Goal: Task Accomplishment & Management: Complete application form

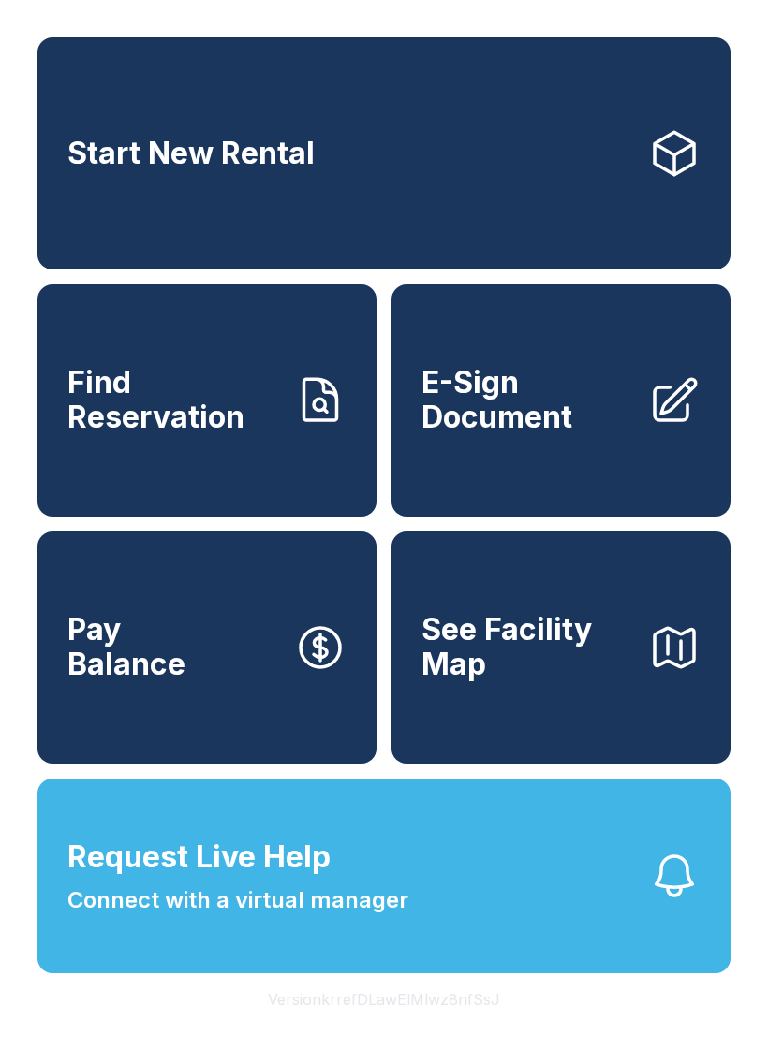
click at [338, 911] on span "Request Live Help Connect with a virtual manager" at bounding box center [237, 876] width 341 height 82
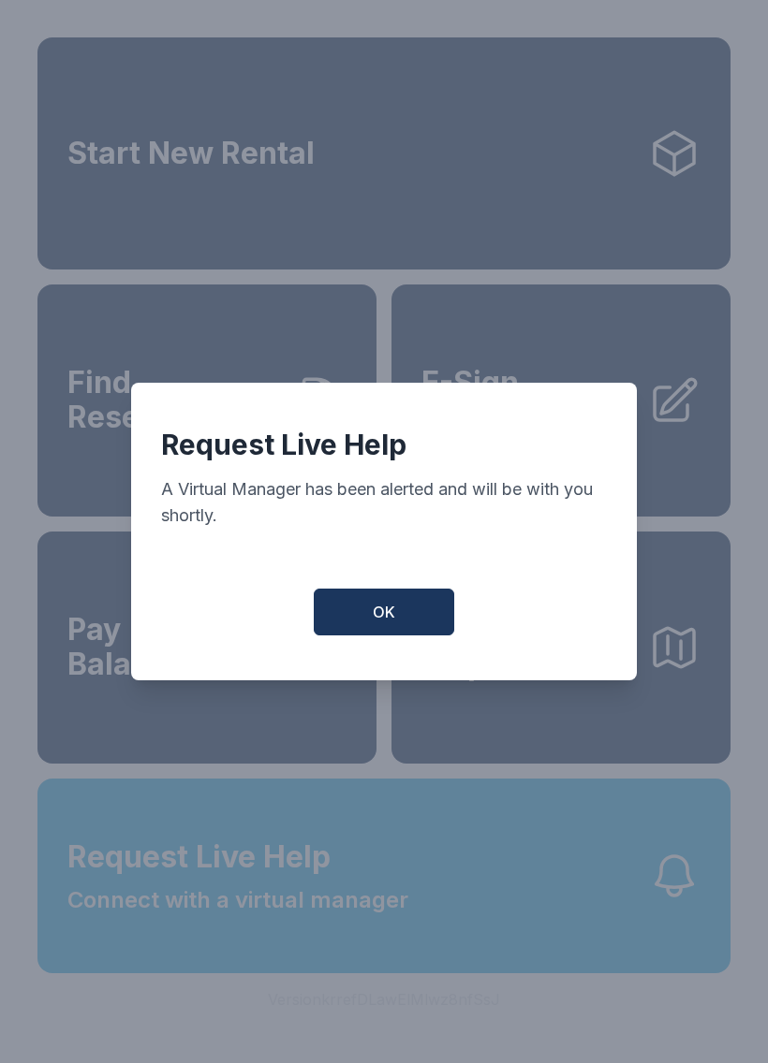
click at [377, 602] on button "OK" at bounding box center [384, 612] width 140 height 47
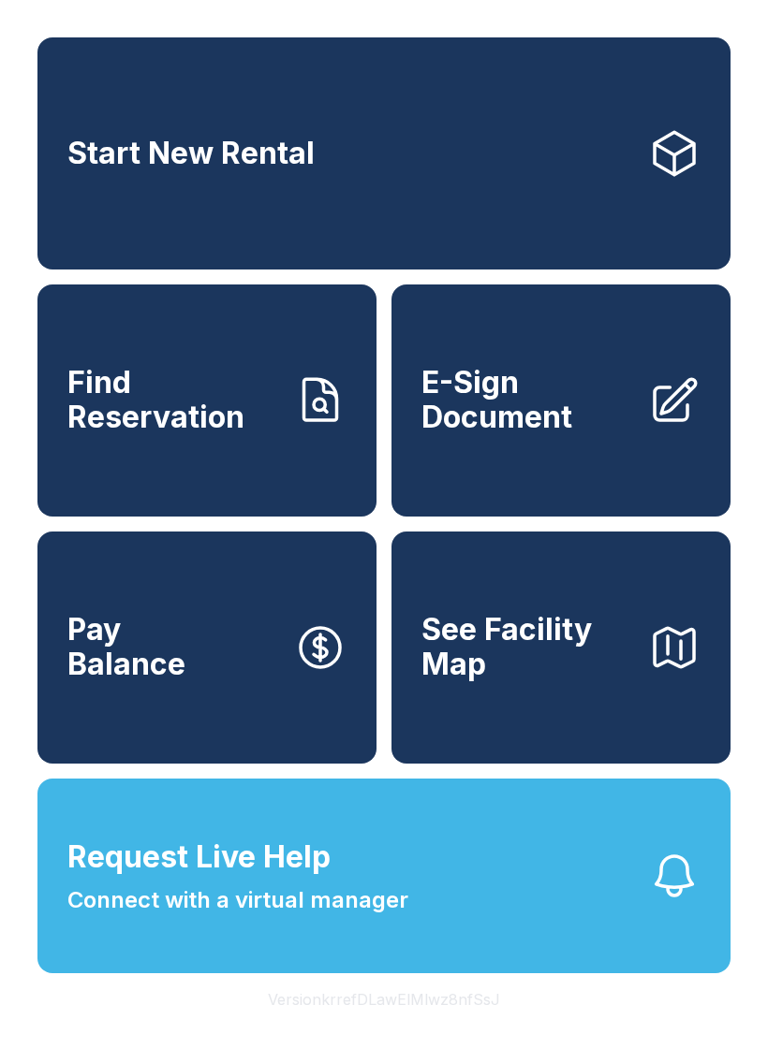
click at [510, 424] on span "E-Sign Document" at bounding box center [527, 400] width 212 height 68
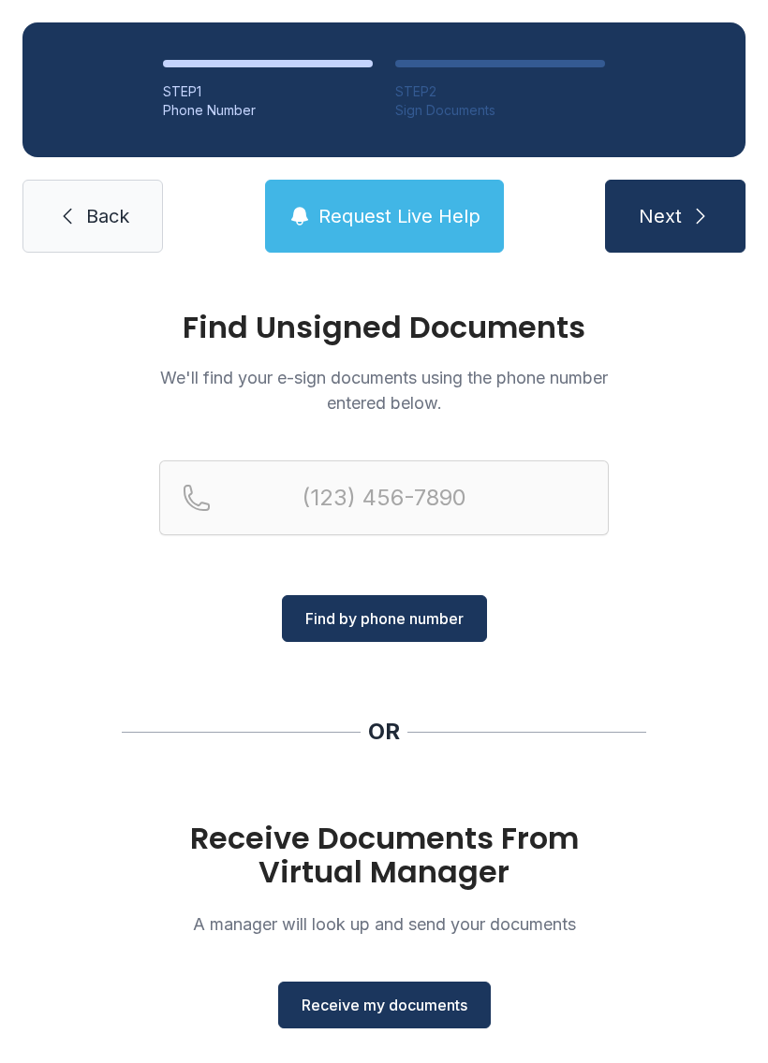
click at [395, 1004] on span "Receive my documents" at bounding box center [384, 1005] width 166 height 22
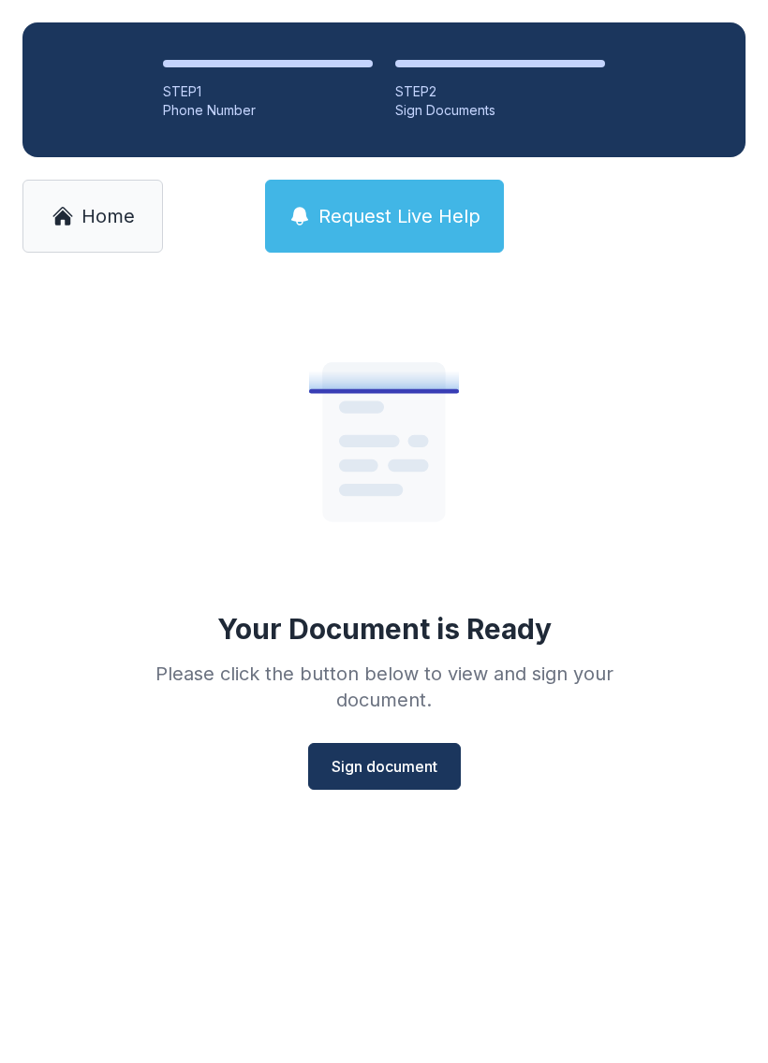
click at [397, 756] on span "Sign document" at bounding box center [384, 766] width 106 height 22
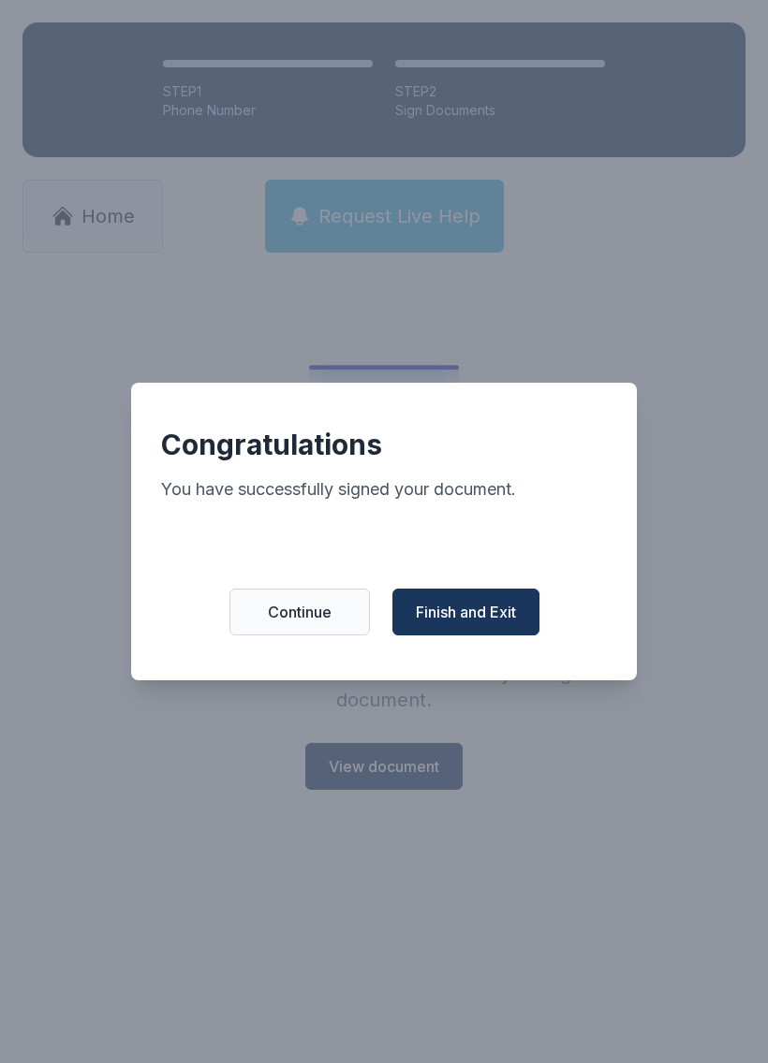
click at [488, 610] on span "Finish and Exit" at bounding box center [466, 612] width 100 height 22
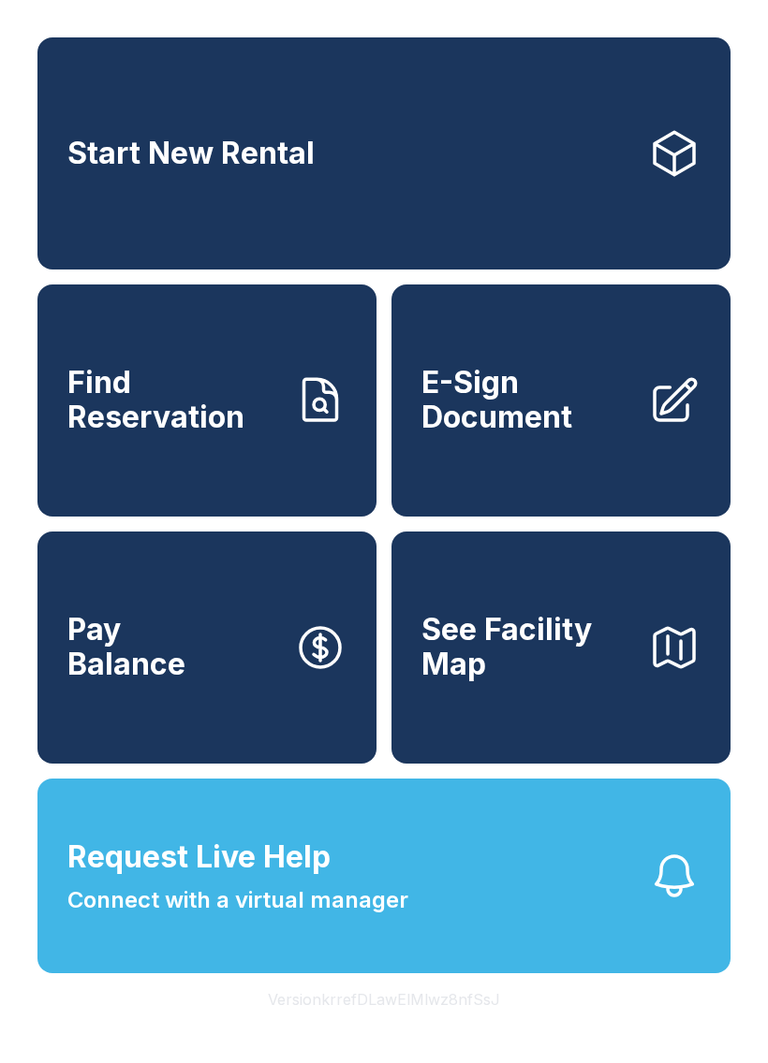
click at [507, 591] on button "See Facility Map" at bounding box center [560, 648] width 339 height 232
